Goal: Task Accomplishment & Management: Manage account settings

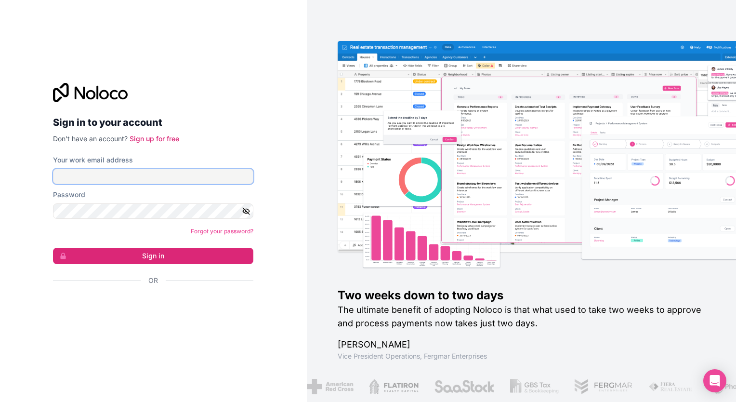
click at [94, 172] on input "Your work email address" at bounding box center [153, 176] width 200 height 15
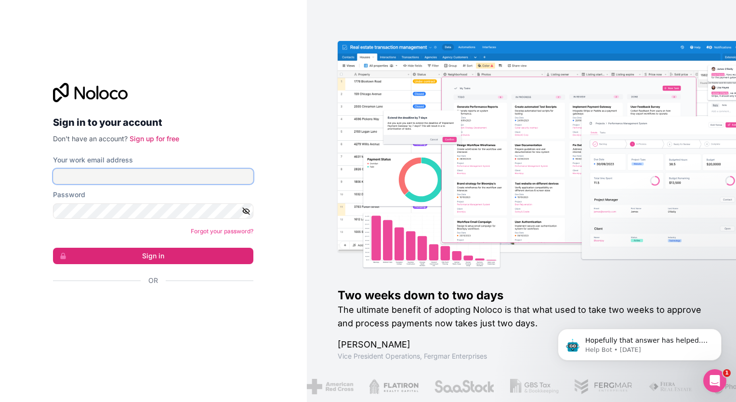
type input "[EMAIL_ADDRESS][DOMAIN_NAME]"
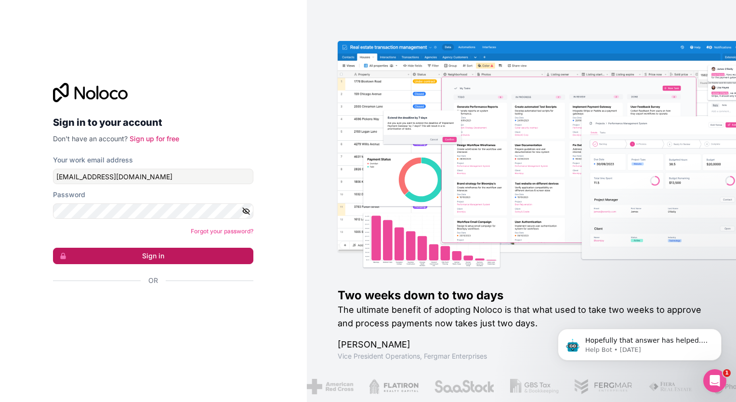
click at [150, 261] on button "Sign in" at bounding box center [153, 256] width 200 height 16
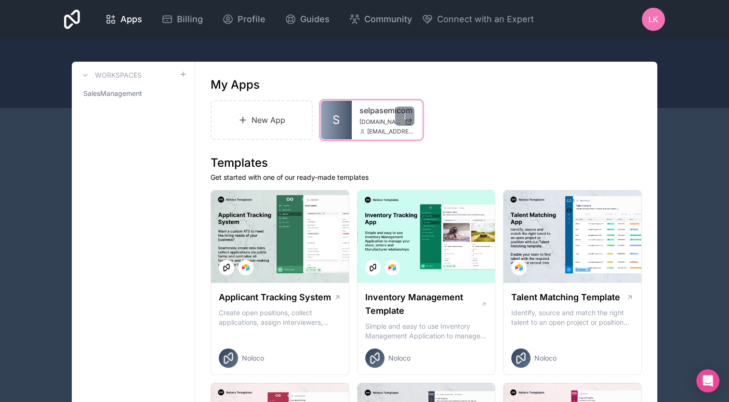
click at [372, 131] on span "[EMAIL_ADDRESS][DOMAIN_NAME]" at bounding box center [390, 132] width 47 height 8
click at [334, 118] on span "S" at bounding box center [335, 119] width 7 height 15
